Goal: Task Accomplishment & Management: Manage account settings

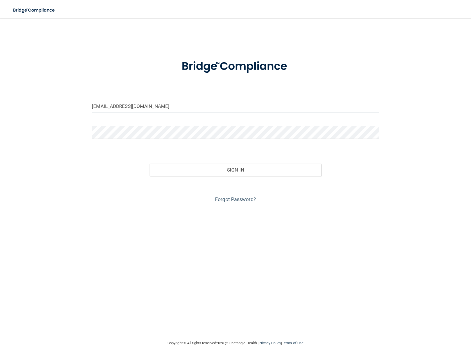
click at [152, 108] on input "[EMAIL_ADDRESS][DOMAIN_NAME]" at bounding box center [235, 106] width 287 height 13
type input "[EMAIL_ADDRESS][DOMAIN_NAME]"
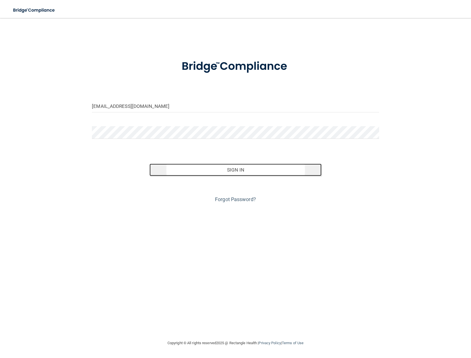
click at [202, 172] on button "Sign In" at bounding box center [236, 169] width 172 height 12
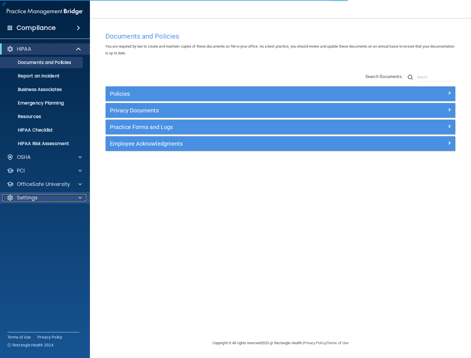
click at [67, 198] on div "Settings" at bounding box center [38, 197] width 70 height 7
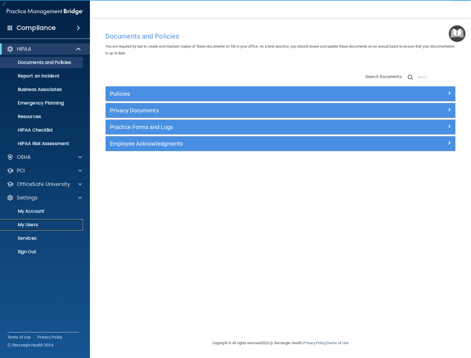
click at [55, 226] on p "My Users" at bounding box center [42, 225] width 77 height 6
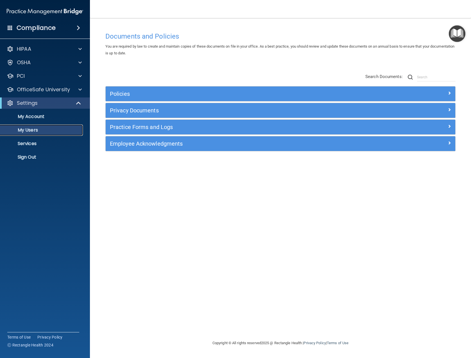
select select "20"
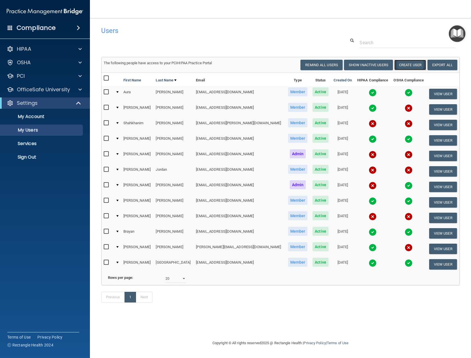
click at [400, 66] on button "Create User" at bounding box center [411, 65] width 32 height 10
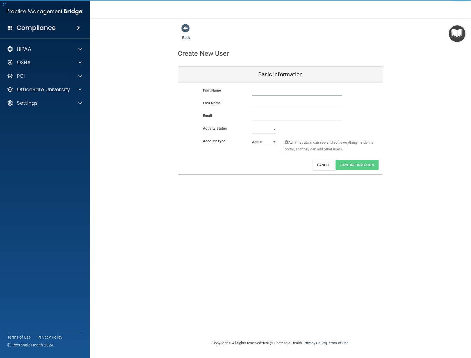
click at [280, 94] on input "text" at bounding box center [297, 91] width 90 height 8
type input "[PERSON_NAME]"
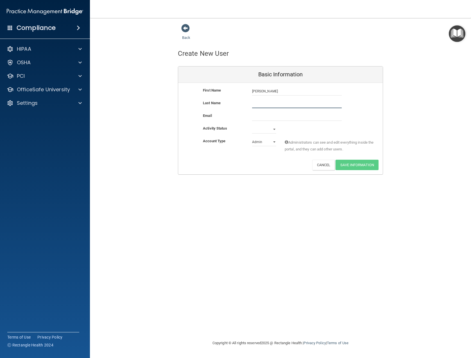
click at [287, 100] on input "text" at bounding box center [297, 104] width 90 height 8
click at [253, 104] on input "[PERSON_NAME]" at bounding box center [297, 104] width 90 height 8
type input "[PERSON_NAME]"
click at [260, 114] on input "email" at bounding box center [297, 116] width 90 height 8
type input "[EMAIL_ADDRESS][DOMAIN_NAME]"
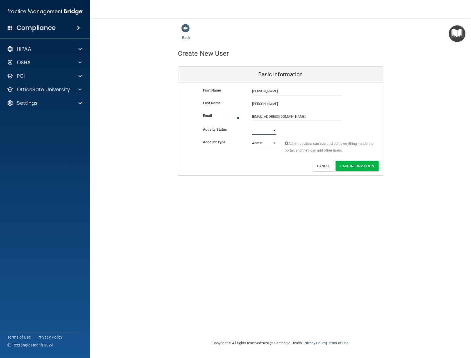
click at [275, 128] on select "Active Inactive" at bounding box center [264, 130] width 24 height 8
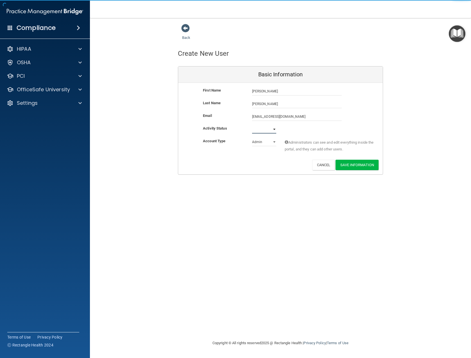
select select "active"
click at [252, 125] on select "Active Inactive" at bounding box center [264, 129] width 24 height 8
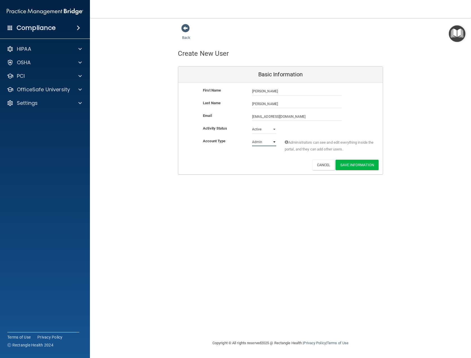
click at [275, 140] on select "Admin Member" at bounding box center [264, 142] width 24 height 8
select select "practice_member"
click at [252, 138] on select "Admin Member" at bounding box center [264, 142] width 24 height 8
click at [351, 163] on button "Save Information" at bounding box center [357, 164] width 43 height 10
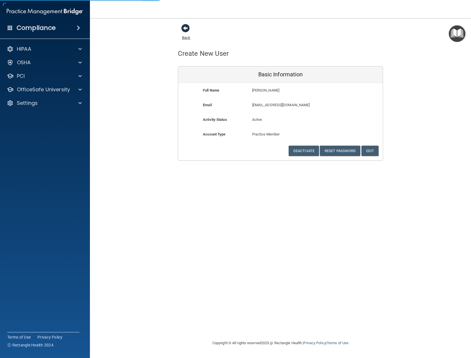
click at [188, 32] on span at bounding box center [185, 28] width 8 height 8
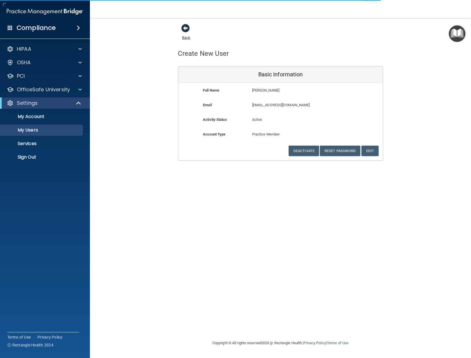
click at [186, 36] on link "Back" at bounding box center [186, 34] width 8 height 11
select select "20"
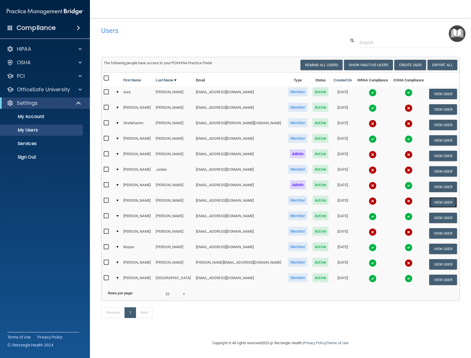
click at [435, 203] on button "View User" at bounding box center [444, 202] width 28 height 10
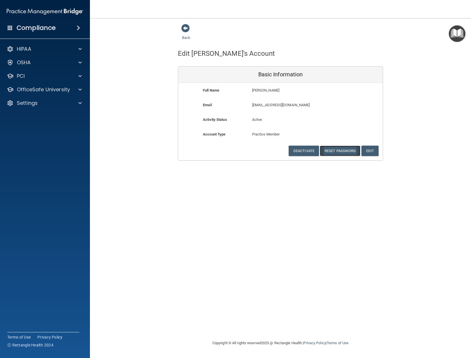
click at [354, 153] on button "Reset Password" at bounding box center [340, 150] width 41 height 10
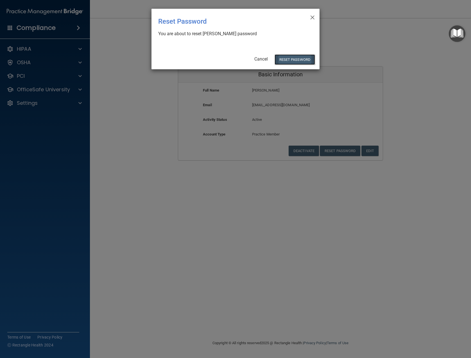
click at [295, 59] on button "Reset Password" at bounding box center [295, 59] width 41 height 10
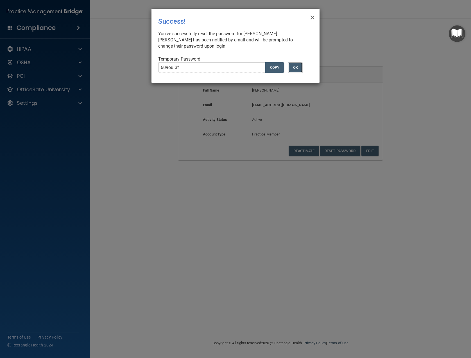
click at [296, 65] on button "OK" at bounding box center [296, 67] width 14 height 10
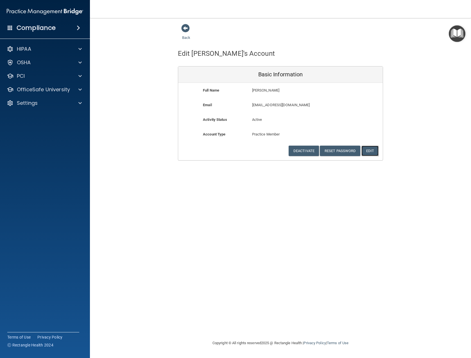
click at [368, 150] on button "Edit" at bounding box center [370, 150] width 17 height 10
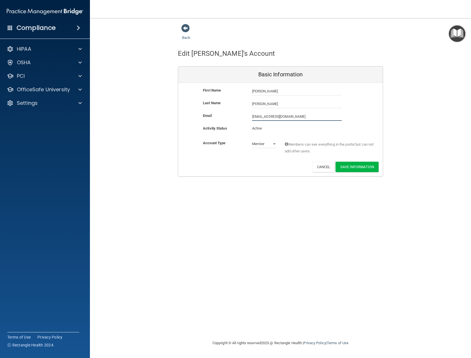
click at [270, 118] on input "[EMAIL_ADDRESS][DOMAIN_NAME]" at bounding box center [297, 116] width 90 height 8
type input "[EMAIL_ADDRESS][DOMAIN_NAME]"
click at [346, 165] on button "Save Information" at bounding box center [357, 168] width 43 height 10
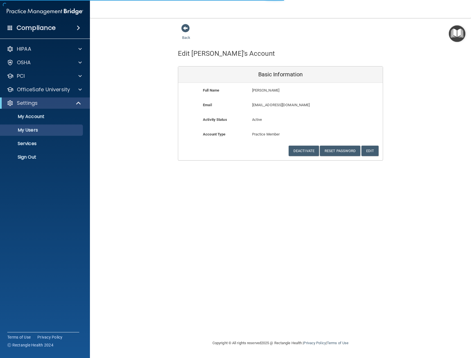
select select "20"
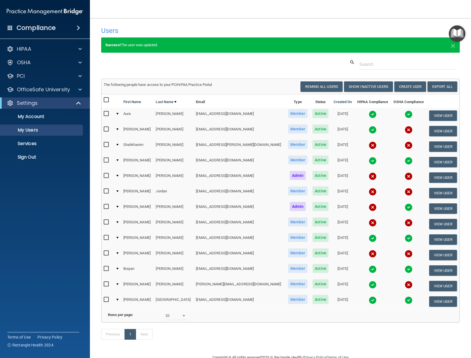
scroll to position [7, 0]
